Goal: Use online tool/utility: Utilize a website feature to perform a specific function

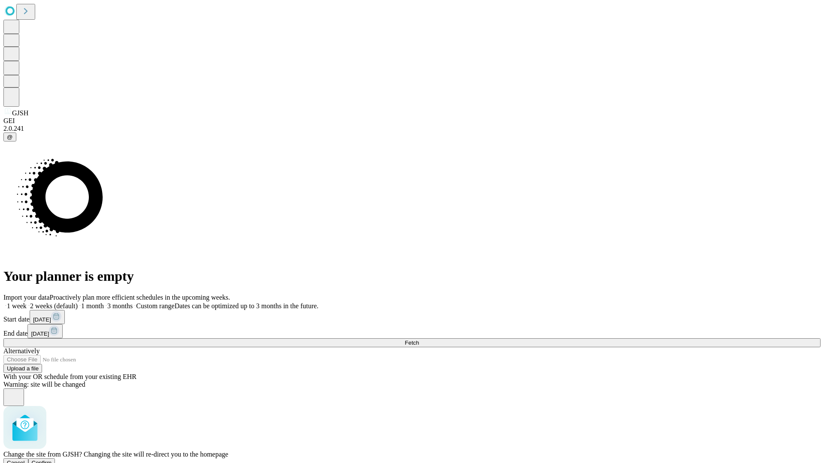
click at [52, 460] on span "Confirm" at bounding box center [42, 463] width 20 height 6
click at [78, 302] on label "2 weeks (default)" at bounding box center [52, 305] width 51 height 7
click at [419, 340] on span "Fetch" at bounding box center [412, 343] width 14 height 6
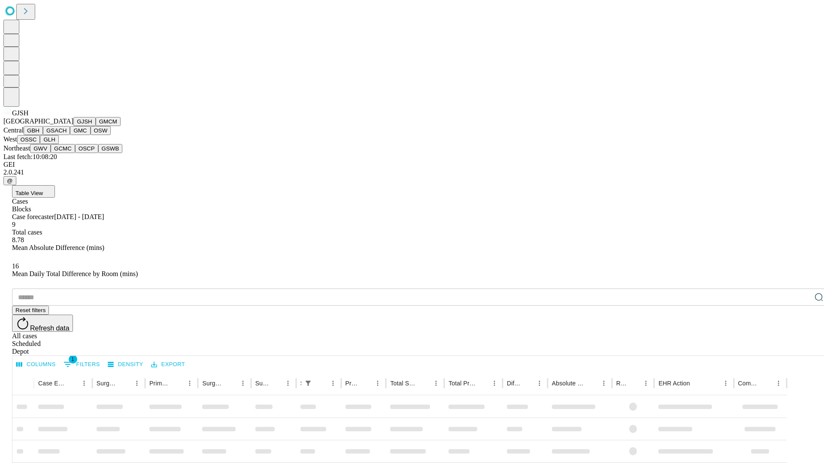
click at [96, 126] on button "GMCM" at bounding box center [108, 121] width 25 height 9
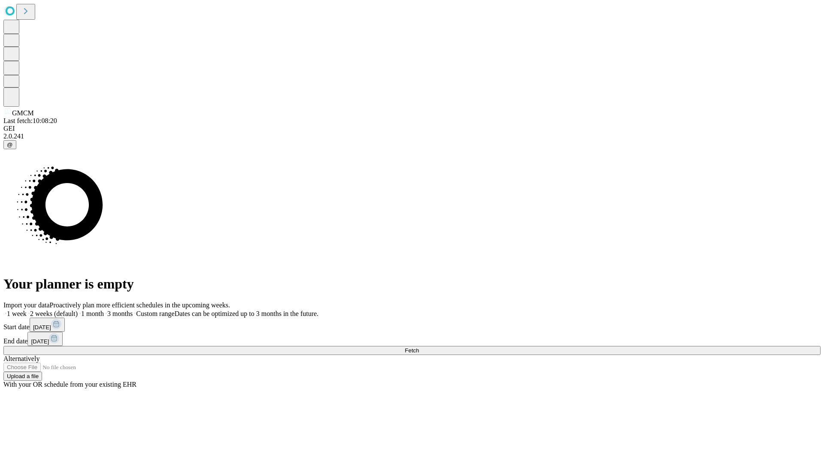
click at [78, 310] on label "2 weeks (default)" at bounding box center [52, 313] width 51 height 7
click at [419, 347] on span "Fetch" at bounding box center [412, 350] width 14 height 6
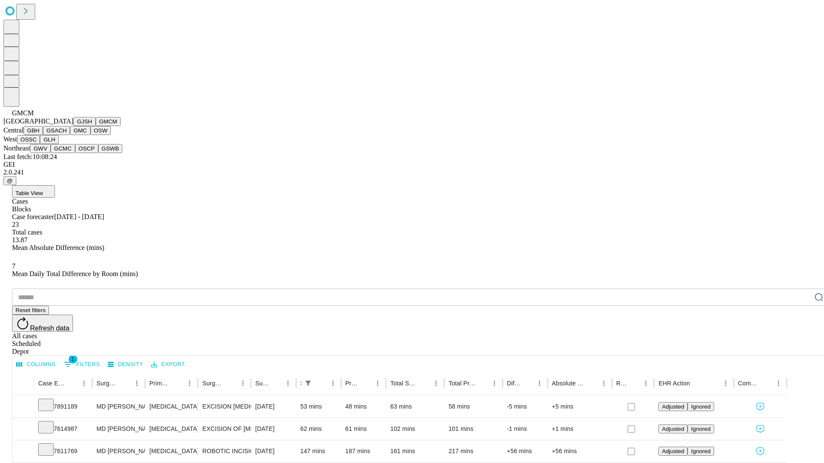
click at [43, 135] on button "GBH" at bounding box center [33, 130] width 19 height 9
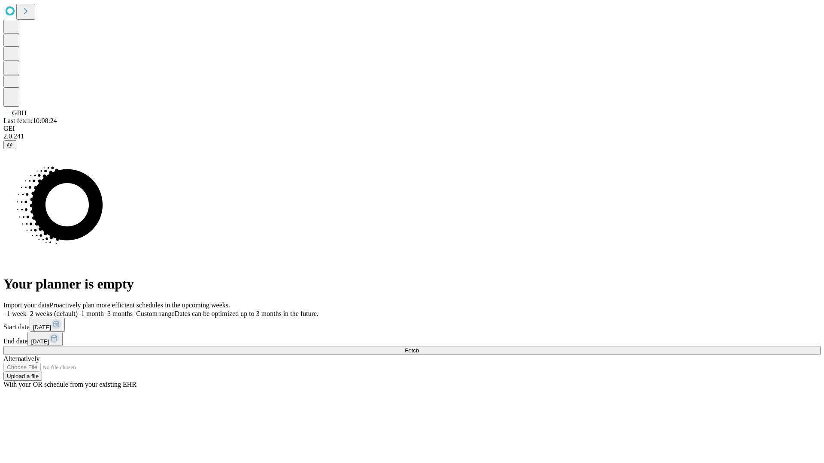
click at [78, 310] on label "2 weeks (default)" at bounding box center [52, 313] width 51 height 7
click at [419, 347] on span "Fetch" at bounding box center [412, 350] width 14 height 6
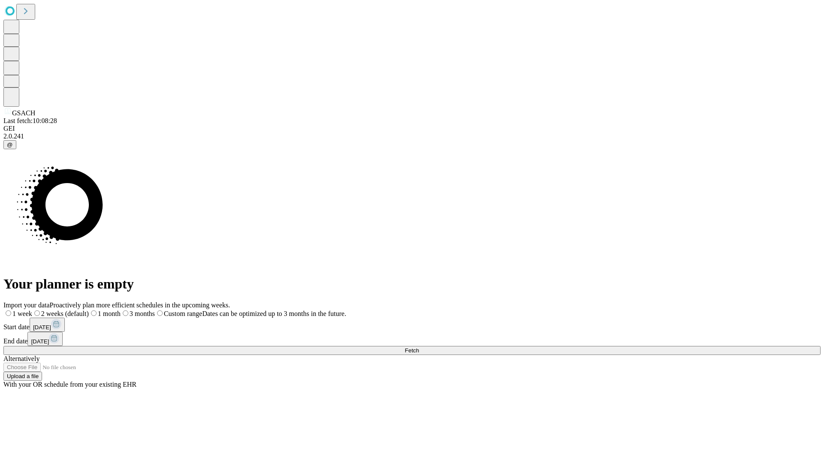
click at [89, 310] on label "2 weeks (default)" at bounding box center [60, 313] width 57 height 7
click at [419, 347] on span "Fetch" at bounding box center [412, 350] width 14 height 6
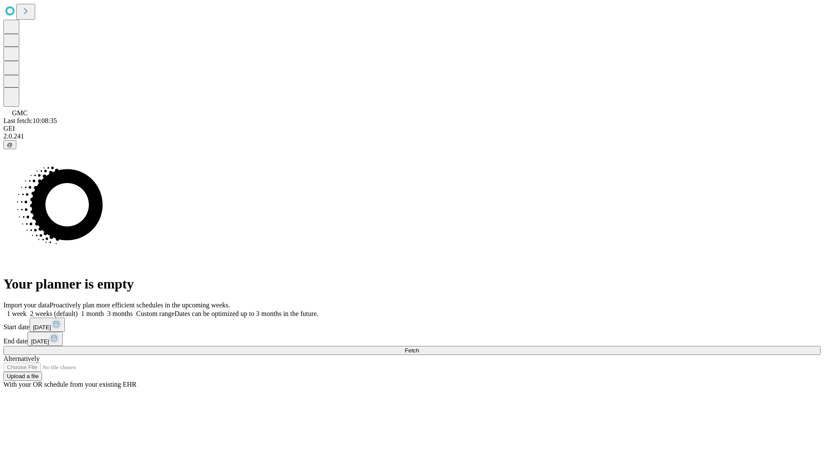
click at [419, 347] on span "Fetch" at bounding box center [412, 350] width 14 height 6
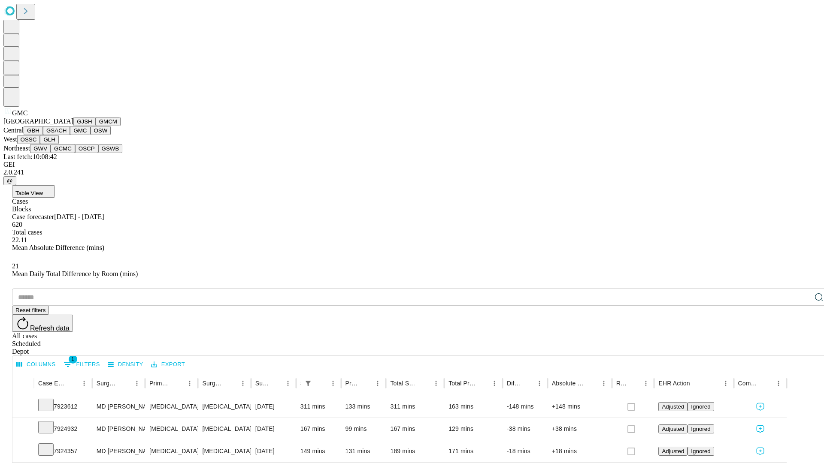
click at [91, 135] on button "OSW" at bounding box center [101, 130] width 21 height 9
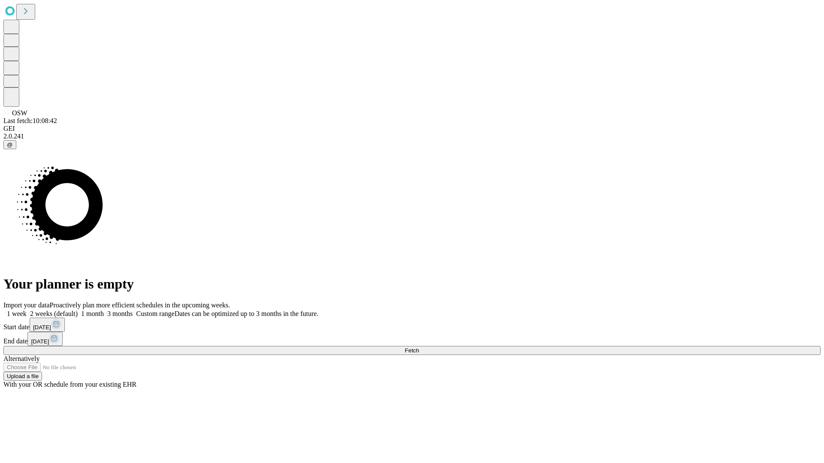
click at [78, 310] on label "2 weeks (default)" at bounding box center [52, 313] width 51 height 7
click at [419, 347] on span "Fetch" at bounding box center [412, 350] width 14 height 6
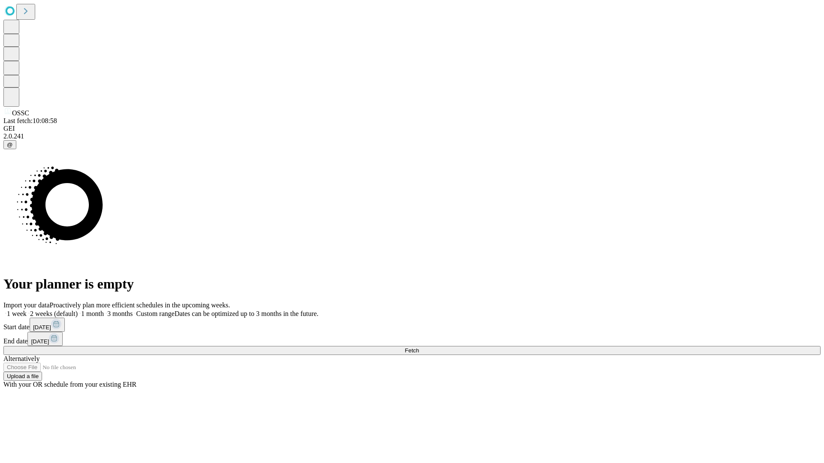
click at [78, 310] on label "2 weeks (default)" at bounding box center [52, 313] width 51 height 7
click at [419, 347] on span "Fetch" at bounding box center [412, 350] width 14 height 6
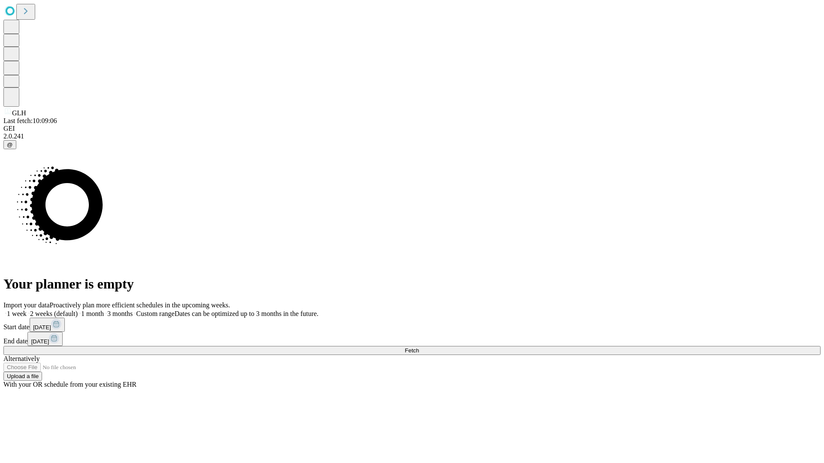
click at [78, 310] on label "2 weeks (default)" at bounding box center [52, 313] width 51 height 7
click at [419, 347] on span "Fetch" at bounding box center [412, 350] width 14 height 6
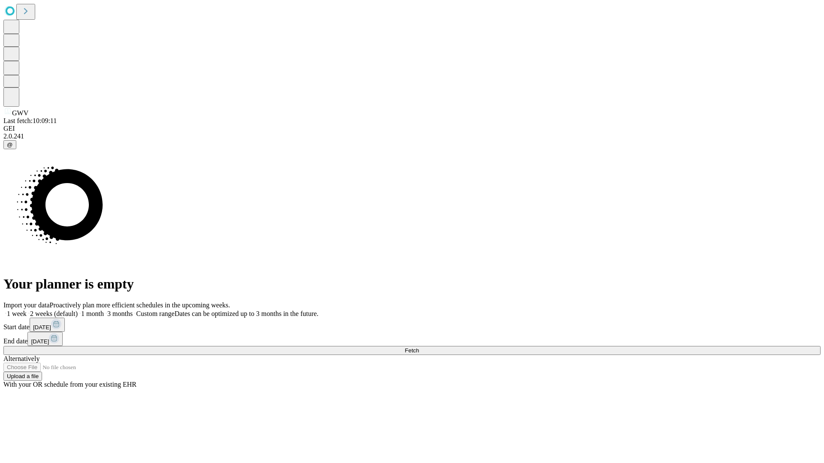
click at [419, 347] on span "Fetch" at bounding box center [412, 350] width 14 height 6
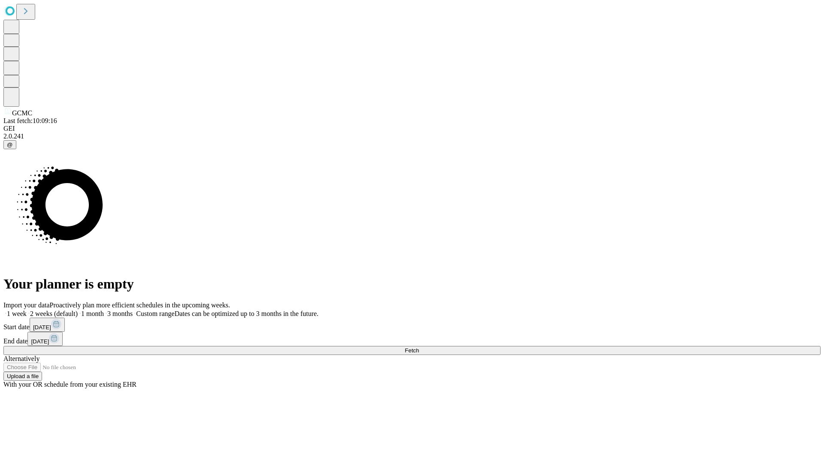
click at [78, 310] on label "2 weeks (default)" at bounding box center [52, 313] width 51 height 7
click at [419, 347] on span "Fetch" at bounding box center [412, 350] width 14 height 6
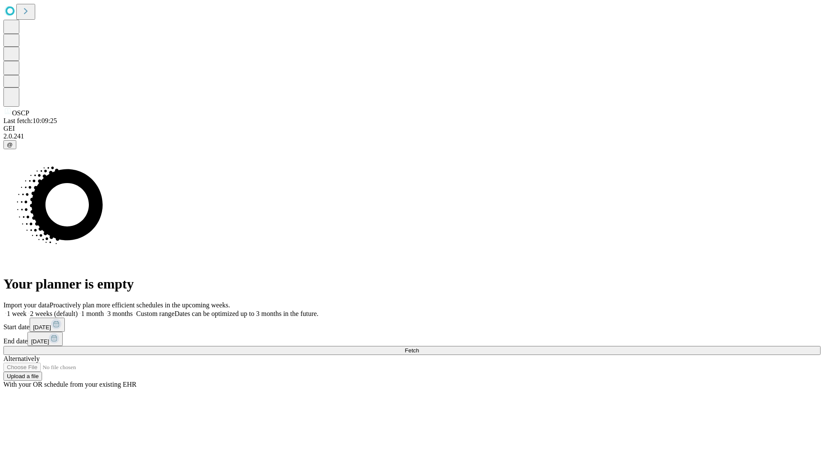
click at [419, 347] on span "Fetch" at bounding box center [412, 350] width 14 height 6
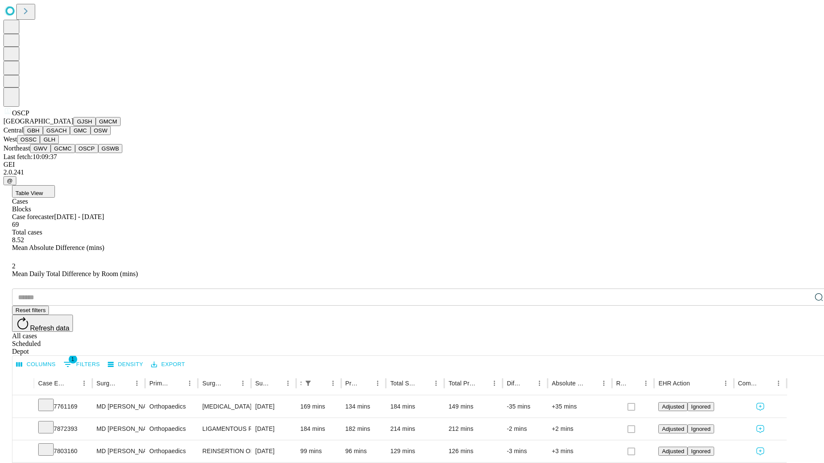
click at [98, 153] on button "GSWB" at bounding box center [110, 148] width 24 height 9
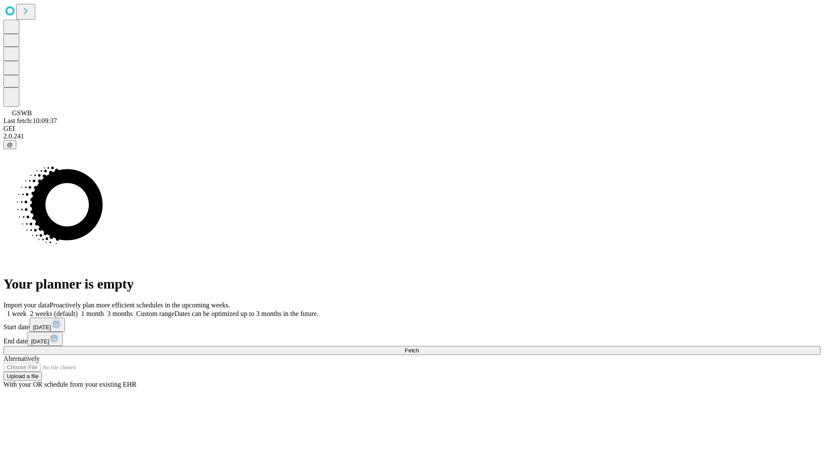
click at [419, 347] on span "Fetch" at bounding box center [412, 350] width 14 height 6
